Goal: Task Accomplishment & Management: Use online tool/utility

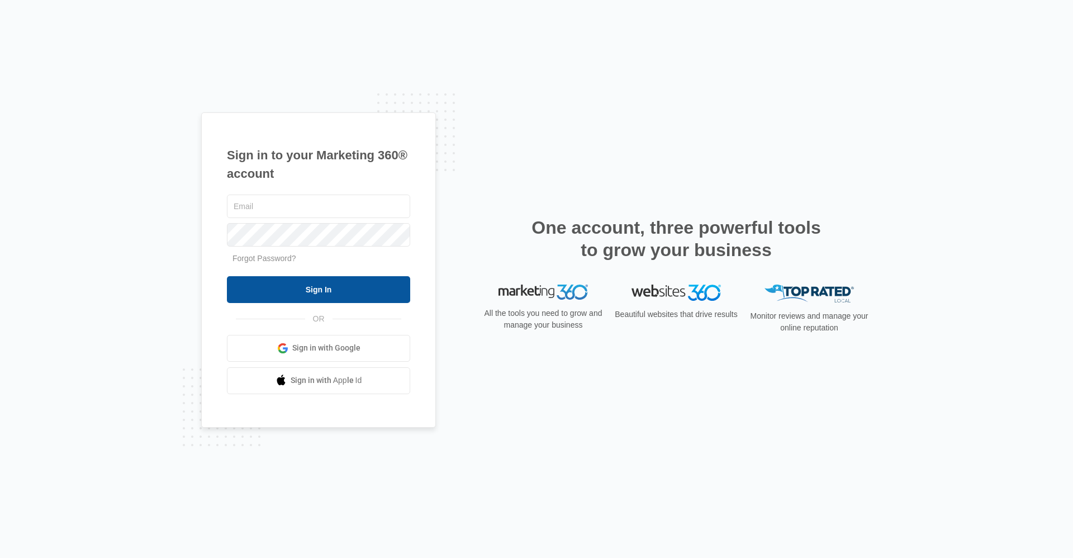
type input "[EMAIL_ADDRESS][DOMAIN_NAME]"
click at [369, 289] on input "Sign In" at bounding box center [318, 289] width 183 height 27
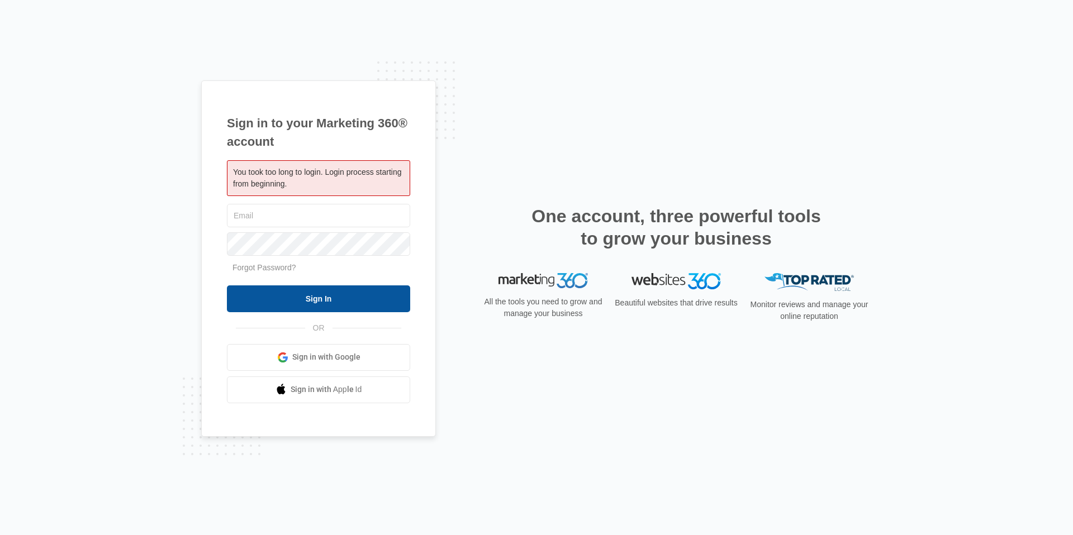
type input "[EMAIL_ADDRESS][DOMAIN_NAME]"
click at [368, 289] on input "Sign In" at bounding box center [318, 299] width 183 height 27
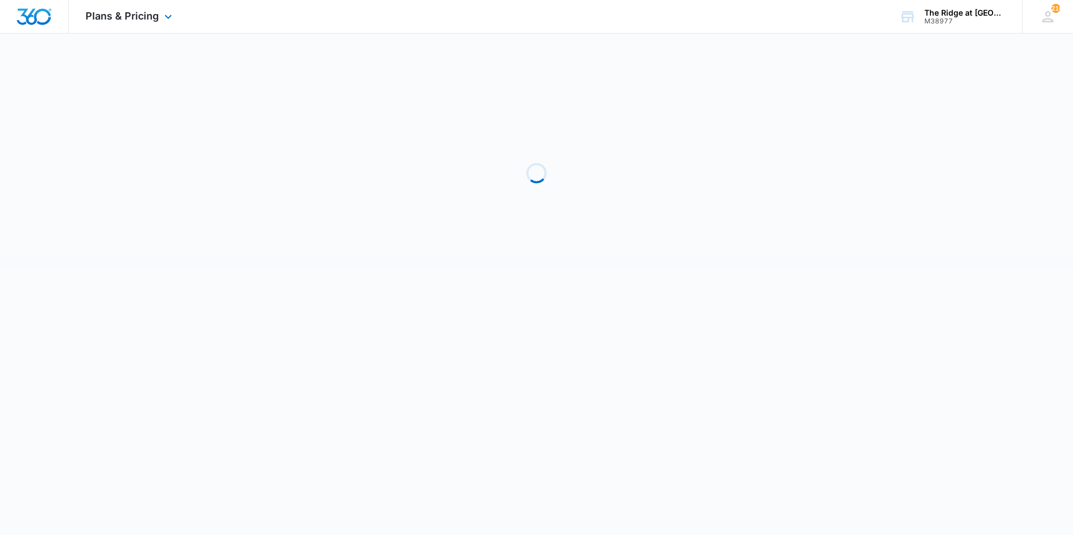
click at [161, 26] on div "Plans & Pricing Apps Reputation Websites Forms CRM Email Social Shop Payments P…" at bounding box center [130, 16] width 123 height 33
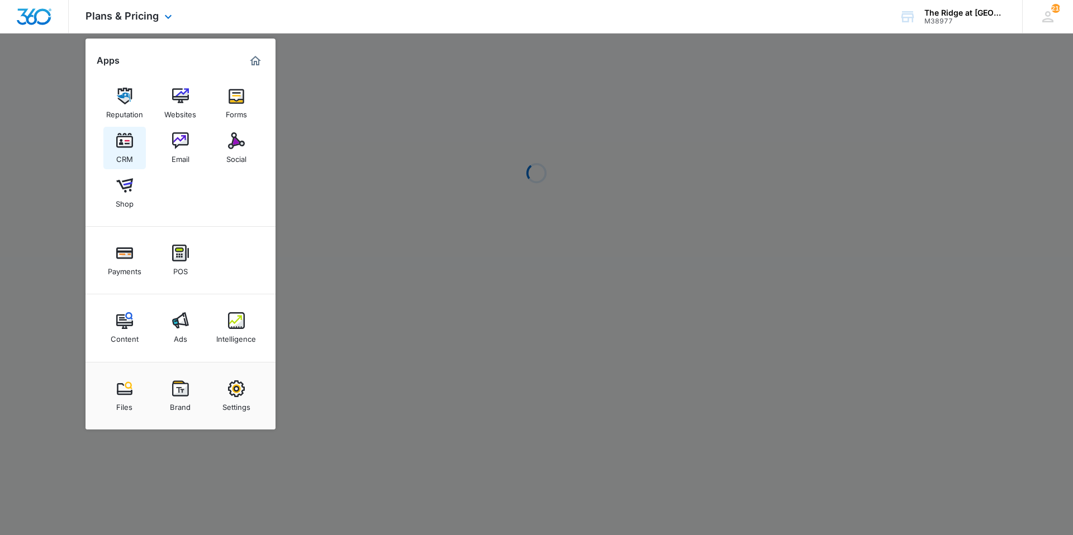
click at [136, 158] on link "CRM" at bounding box center [124, 148] width 42 height 42
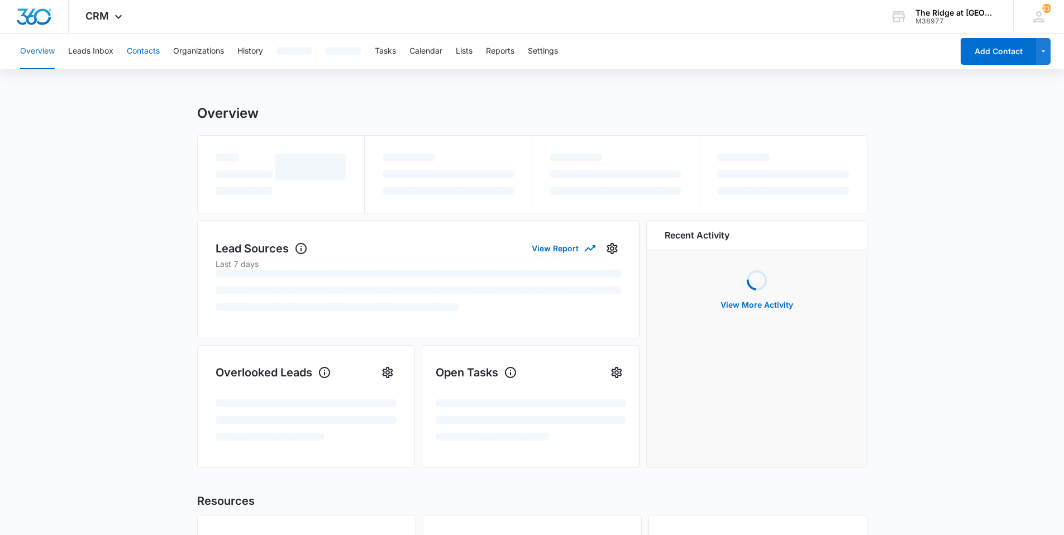
click at [151, 51] on button "Contacts" at bounding box center [143, 52] width 33 height 36
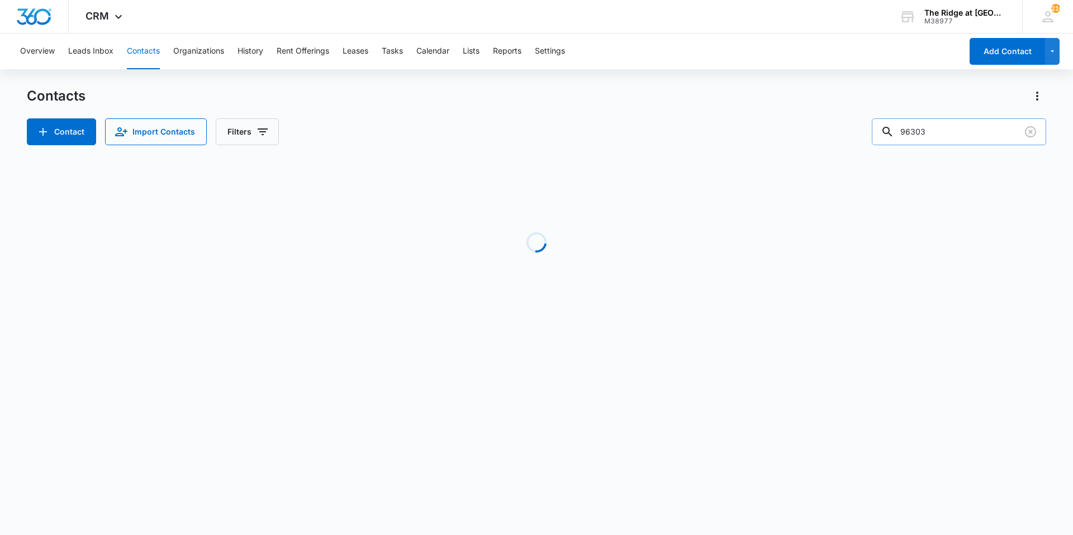
click at [914, 137] on input "96303" at bounding box center [959, 131] width 174 height 27
click at [391, 46] on button "Tasks" at bounding box center [392, 52] width 21 height 36
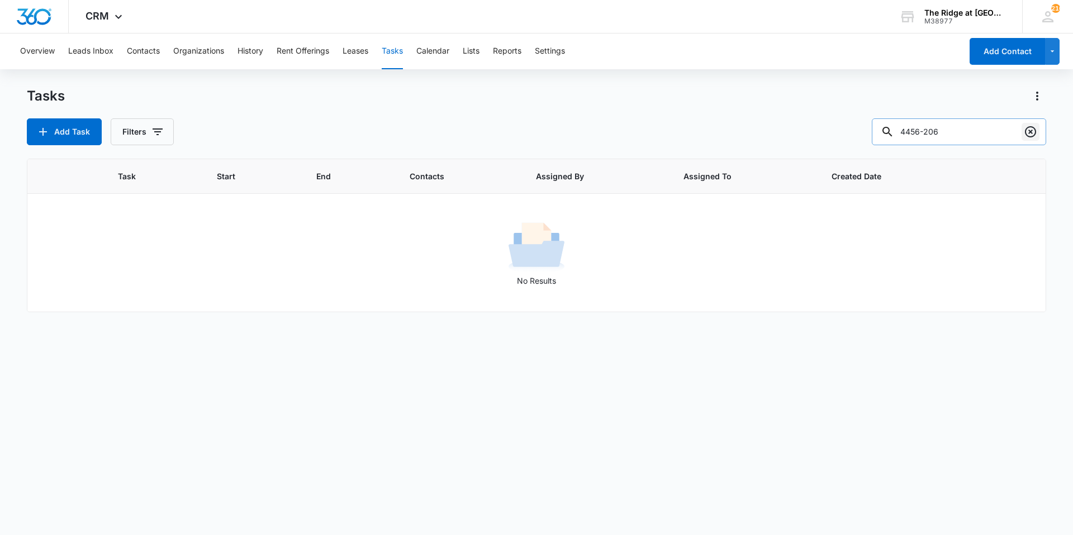
click at [1030, 130] on icon "Clear" at bounding box center [1030, 131] width 13 height 13
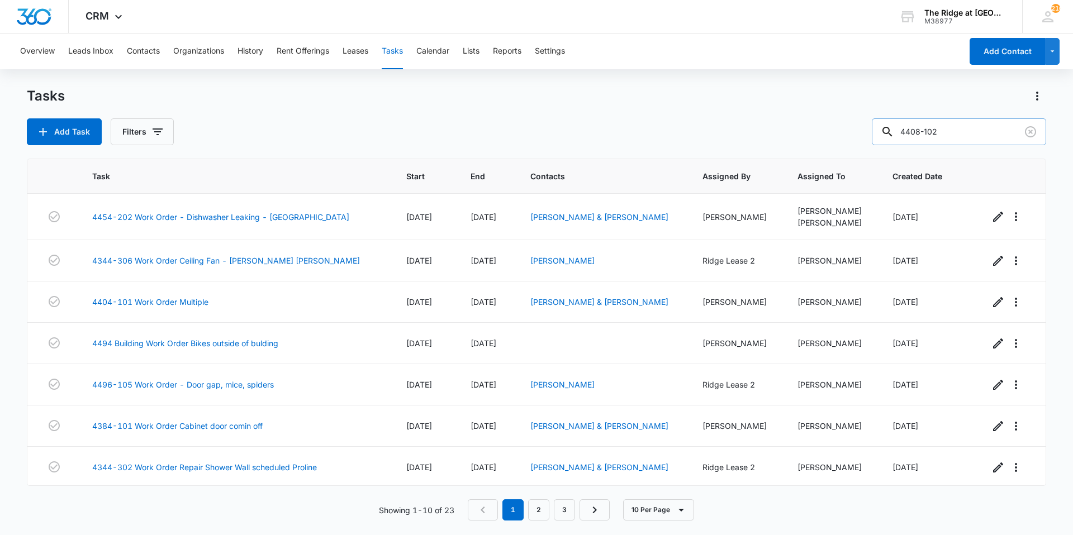
type input "4408-102"
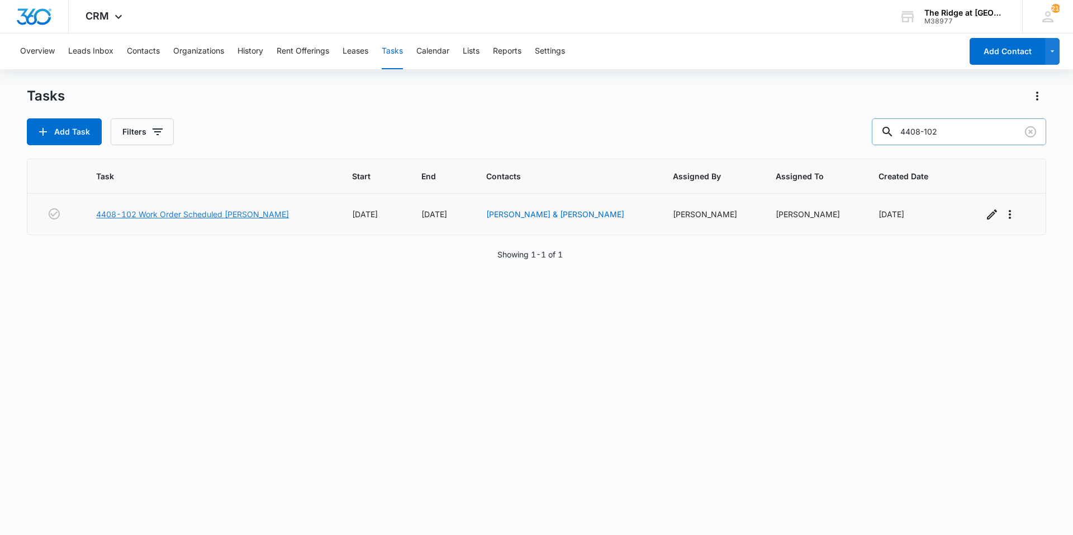
click at [206, 215] on link "4408-102 Work Order Scheduled [PERSON_NAME]" at bounding box center [192, 214] width 193 height 12
